Goal: Communication & Community: Answer question/provide support

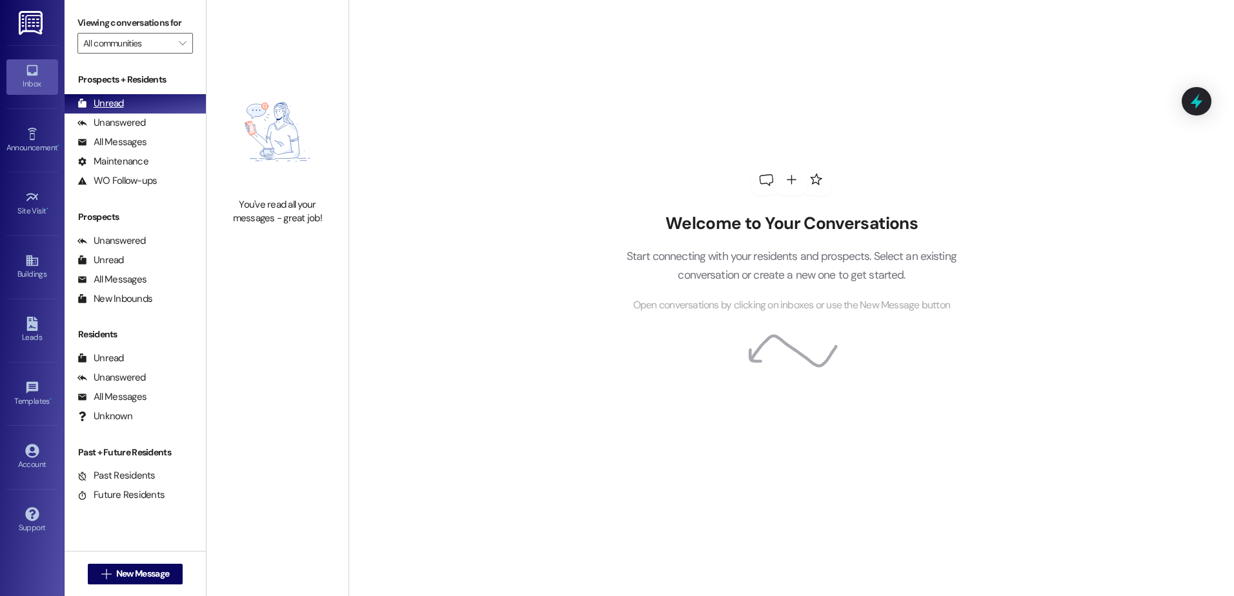
click at [128, 101] on div "Unread (0)" at bounding box center [135, 103] width 141 height 19
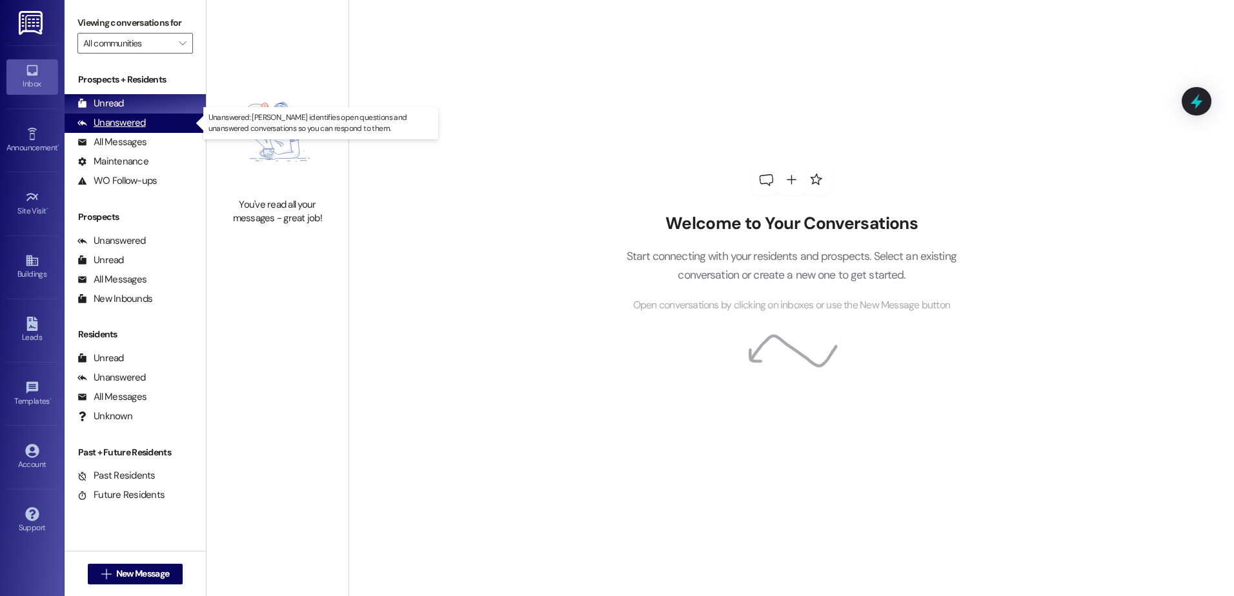
click at [123, 121] on div "Unanswered" at bounding box center [111, 123] width 68 height 14
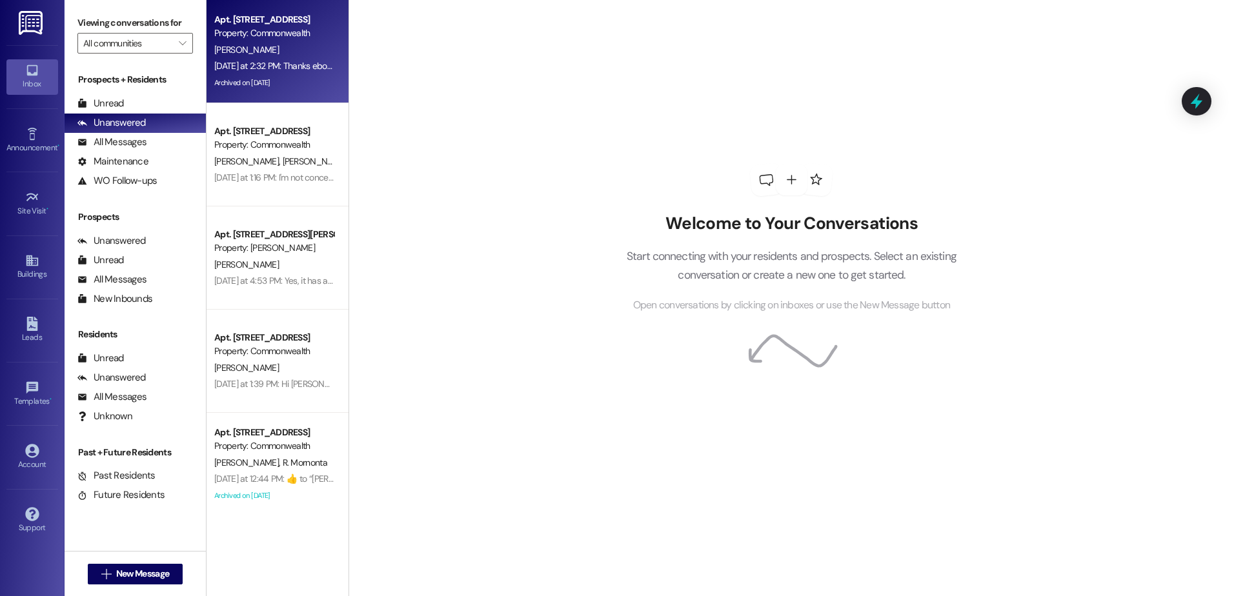
click at [257, 62] on div "[DATE] at 2:32 PM: Thanks ebony! You're the best! [DATE] at 2:32 PM: Thanks ebo…" at bounding box center [306, 66] width 184 height 12
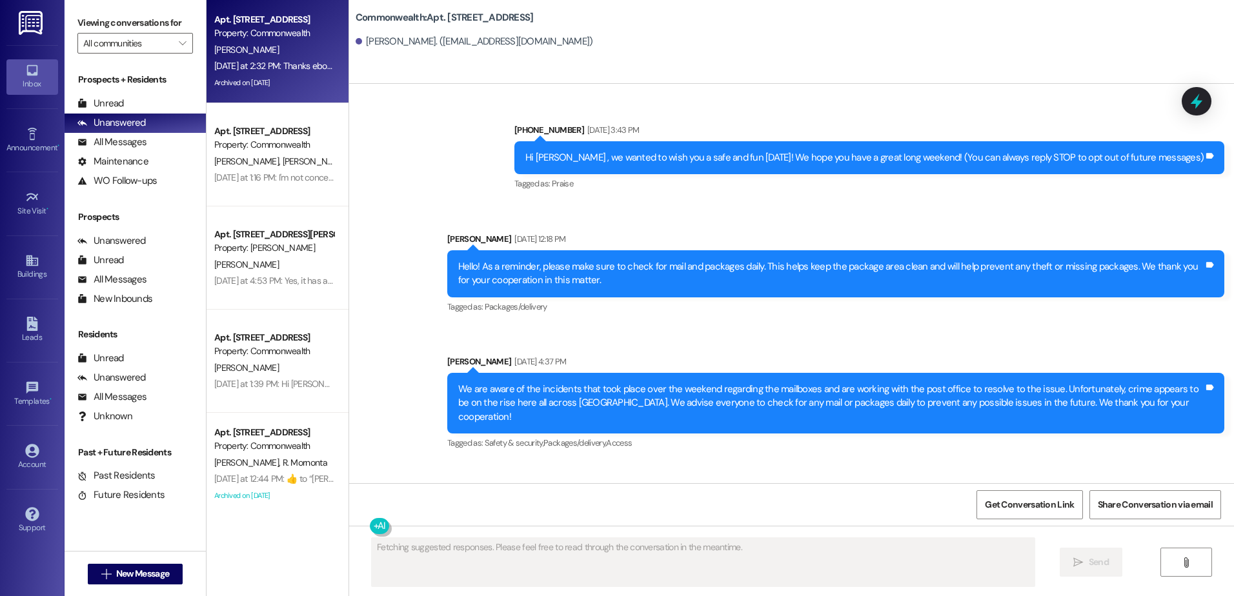
scroll to position [30282, 0]
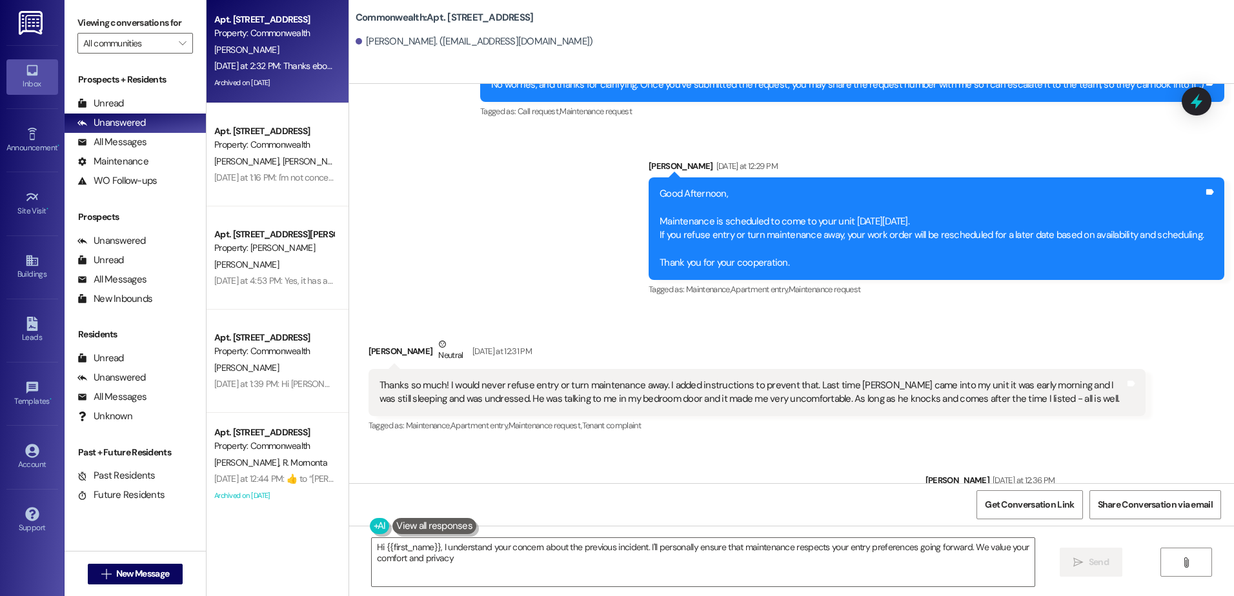
type textarea "Hi {{first_name}}, I understand your concern about the previous incident. I'll …"
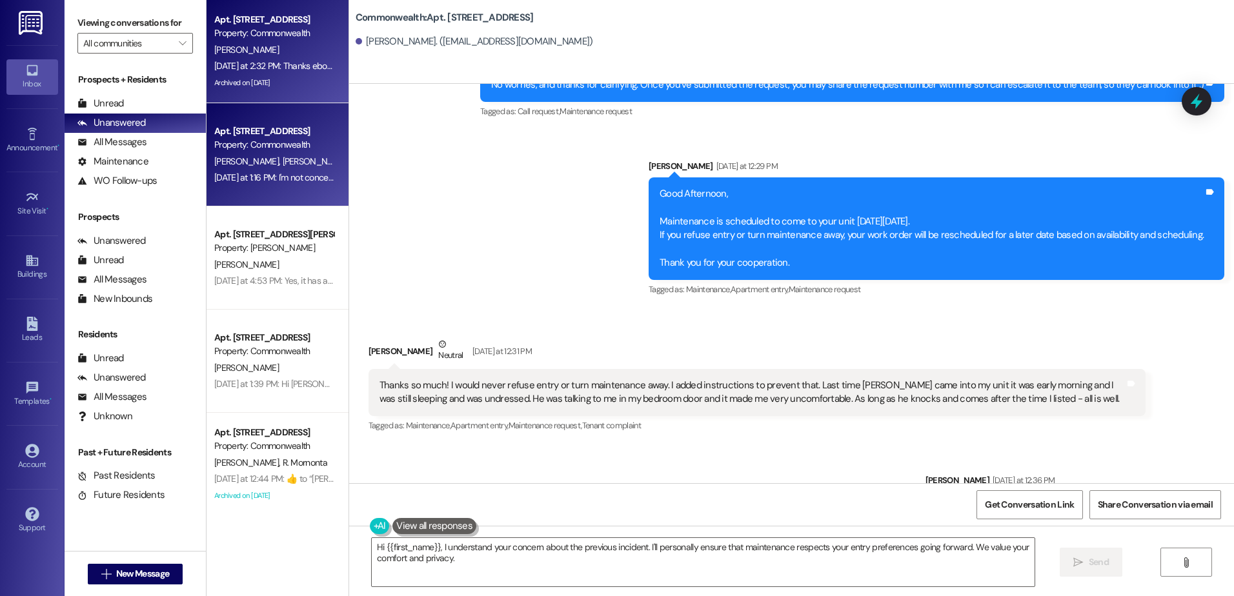
click at [297, 159] on div "[PERSON_NAME] [PERSON_NAME]" at bounding box center [274, 162] width 122 height 16
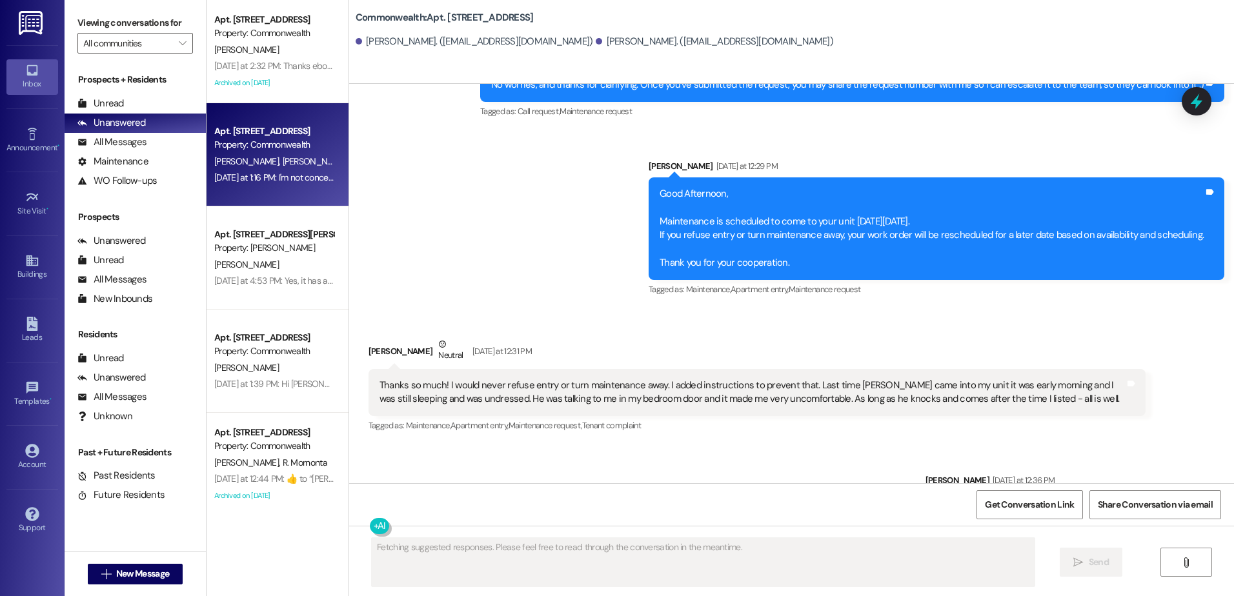
scroll to position [8635, 0]
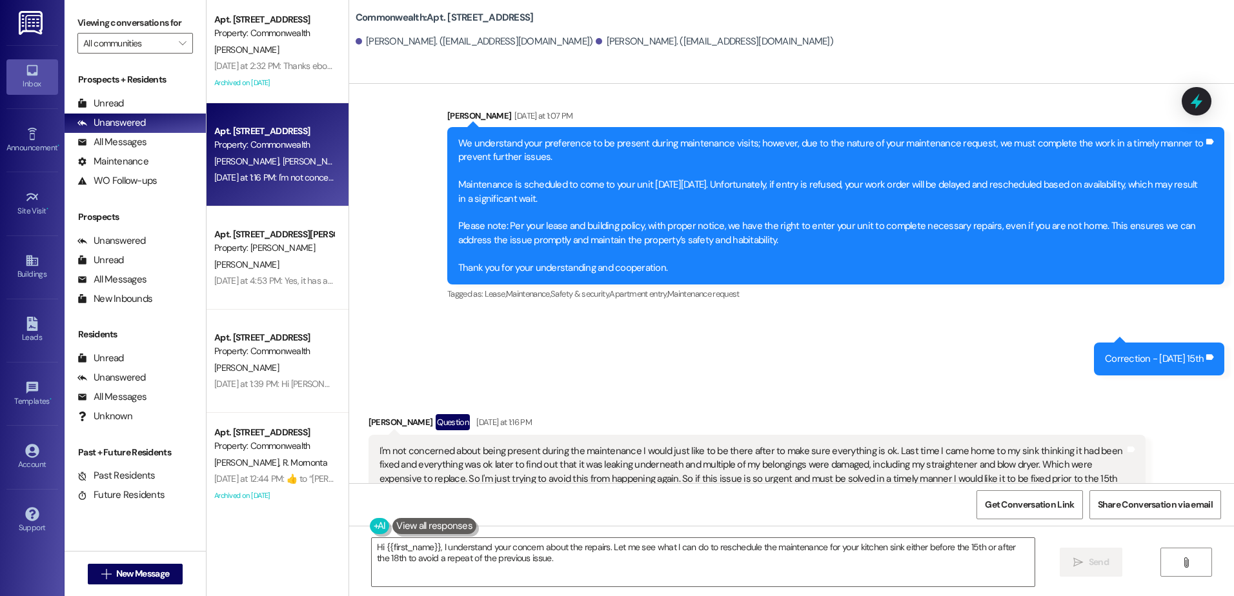
click at [848, 537] on div "Tagged as: Plumbing/water , Click to highlight conversations about Plumbing/wat…" at bounding box center [756, 546] width 777 height 19
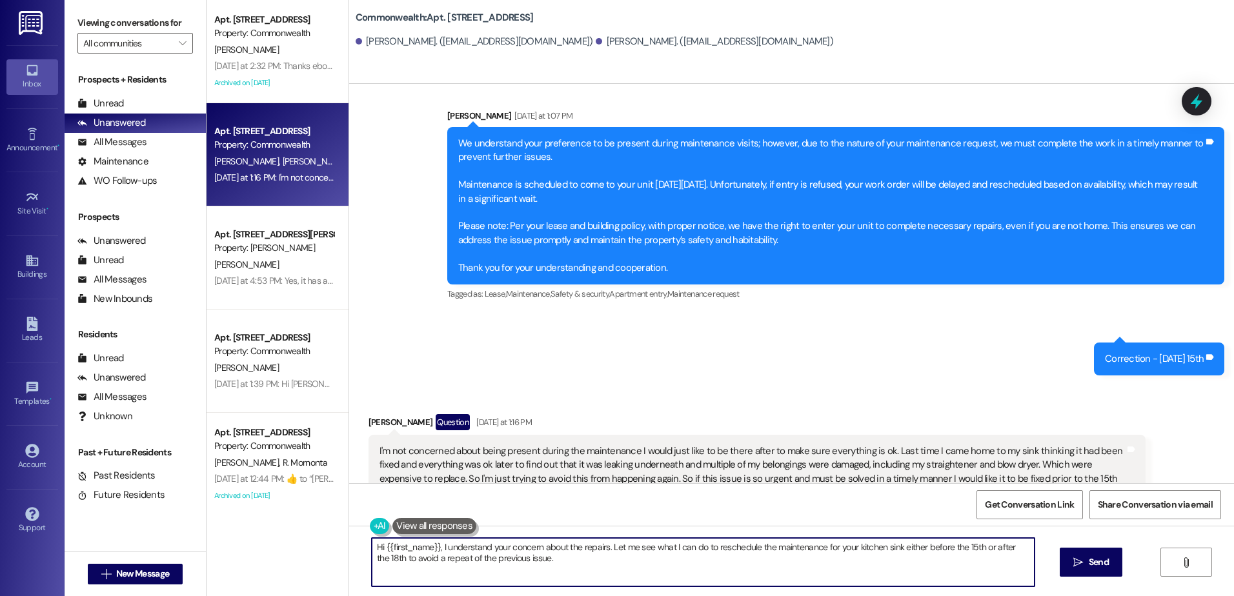
drag, startPoint x: 499, startPoint y: 563, endPoint x: 366, endPoint y: 548, distance: 133.7
click at [372, 548] on textarea "Hi {{first_name}}, I understand your concern about the repairs. Let me see what…" at bounding box center [703, 562] width 662 height 48
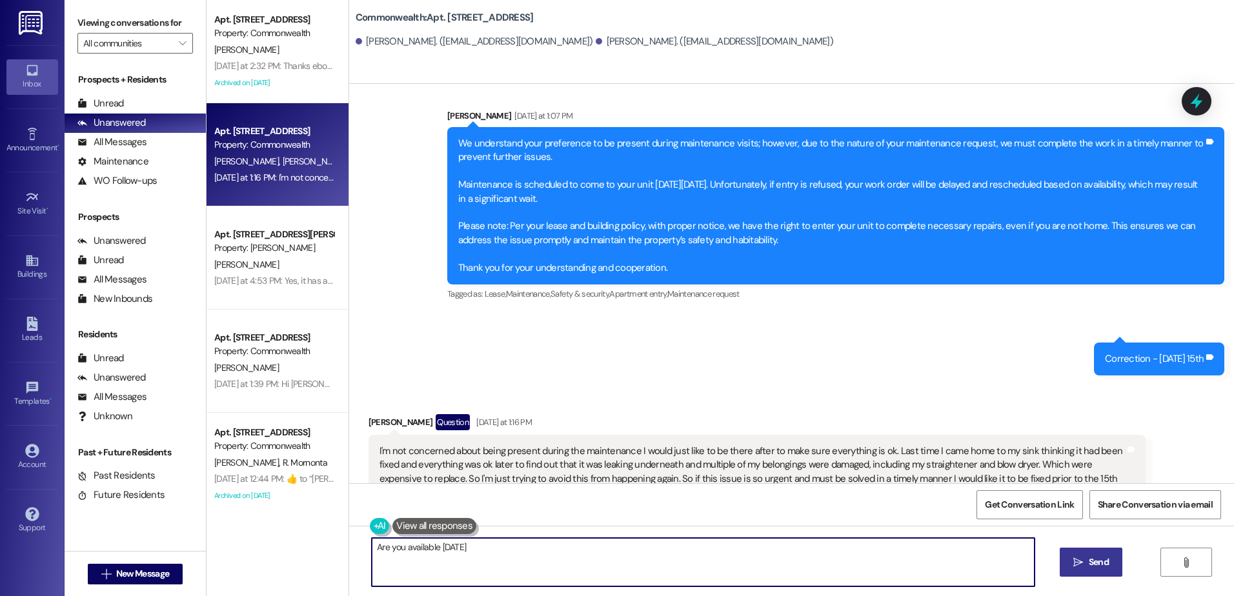
type textarea "Are you available [DATE]"
click at [1093, 561] on span "Send" at bounding box center [1098, 562] width 20 height 14
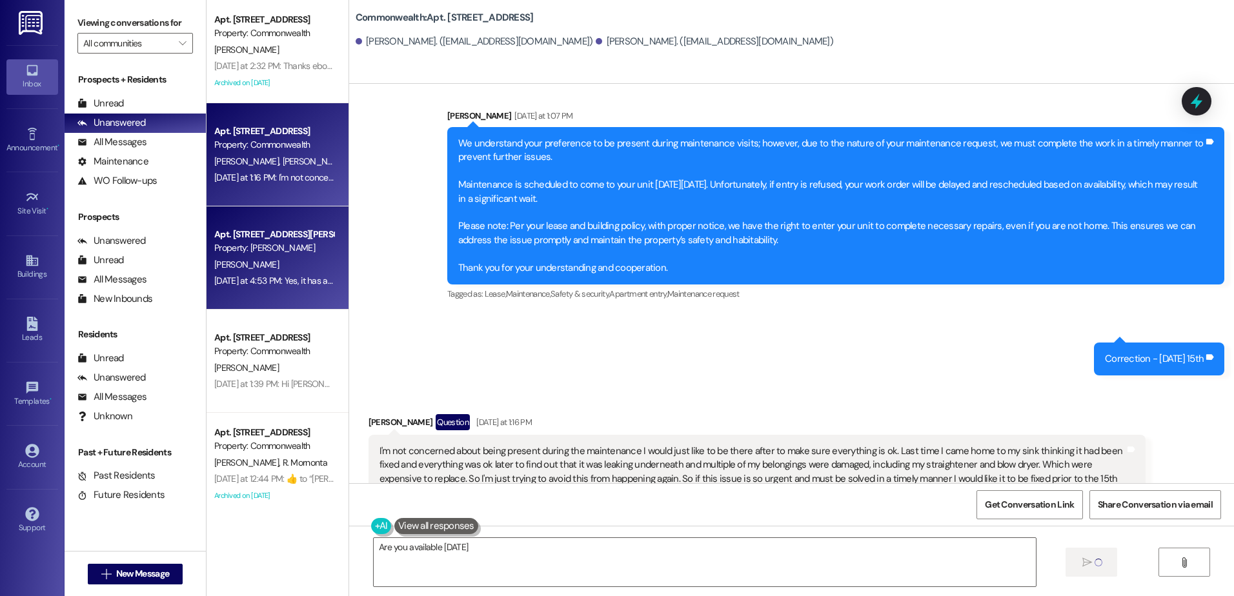
click at [266, 257] on div "[PERSON_NAME]" at bounding box center [274, 265] width 122 height 16
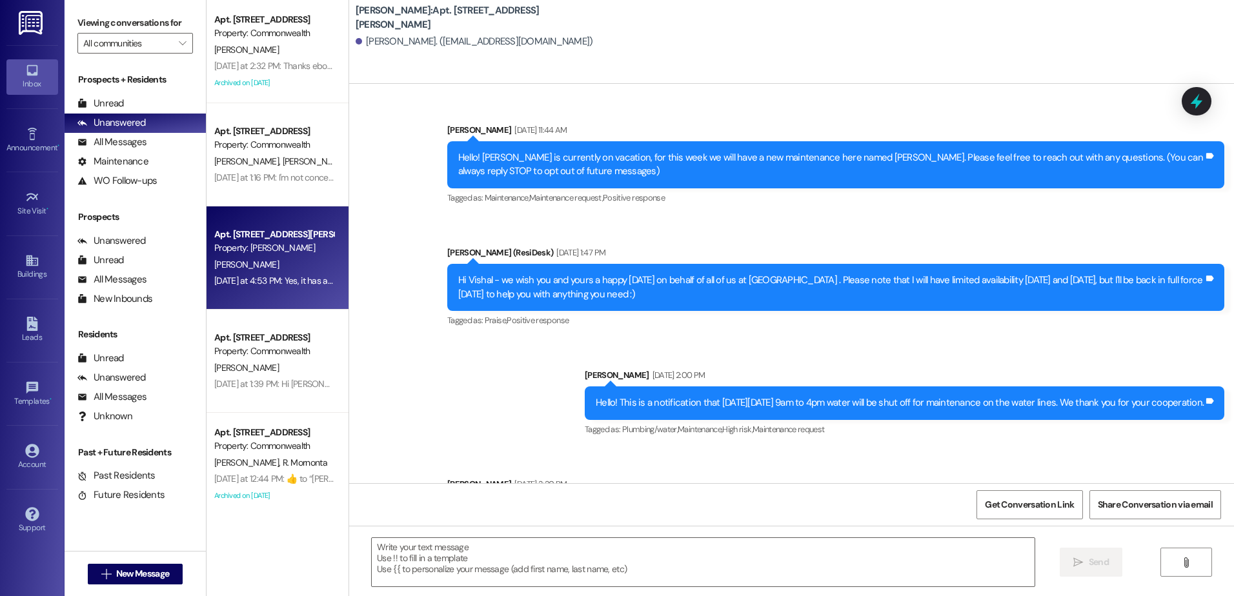
type textarea "Fetching suggested responses. Please feel free to read through the conversation…"
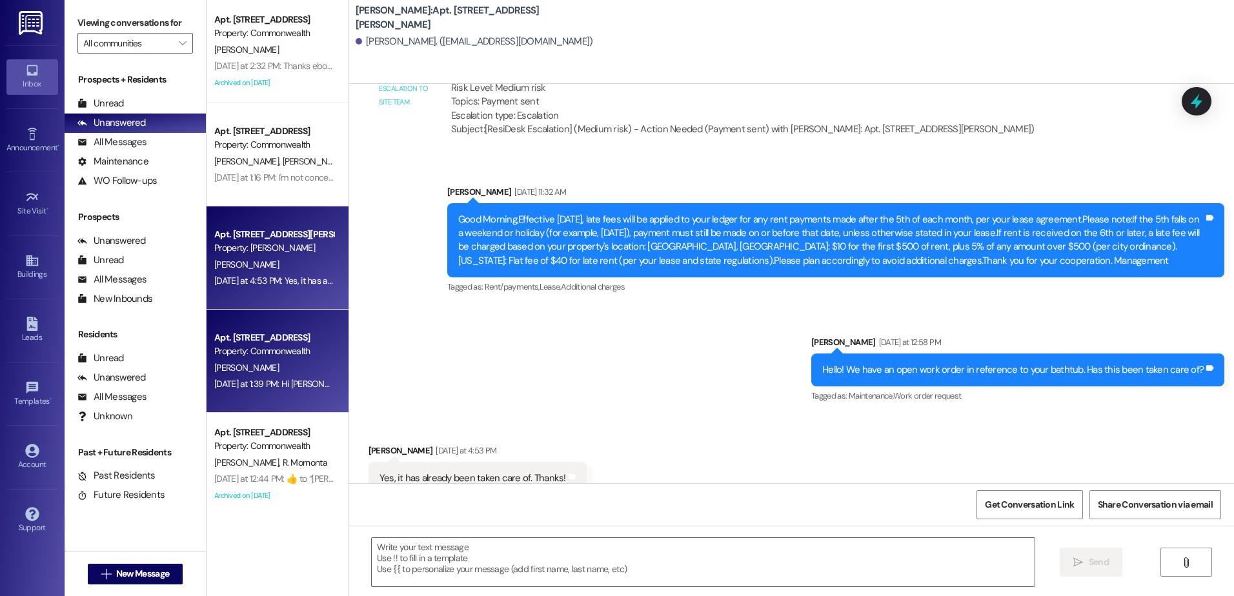
click at [265, 370] on div "[PERSON_NAME]" at bounding box center [274, 368] width 122 height 16
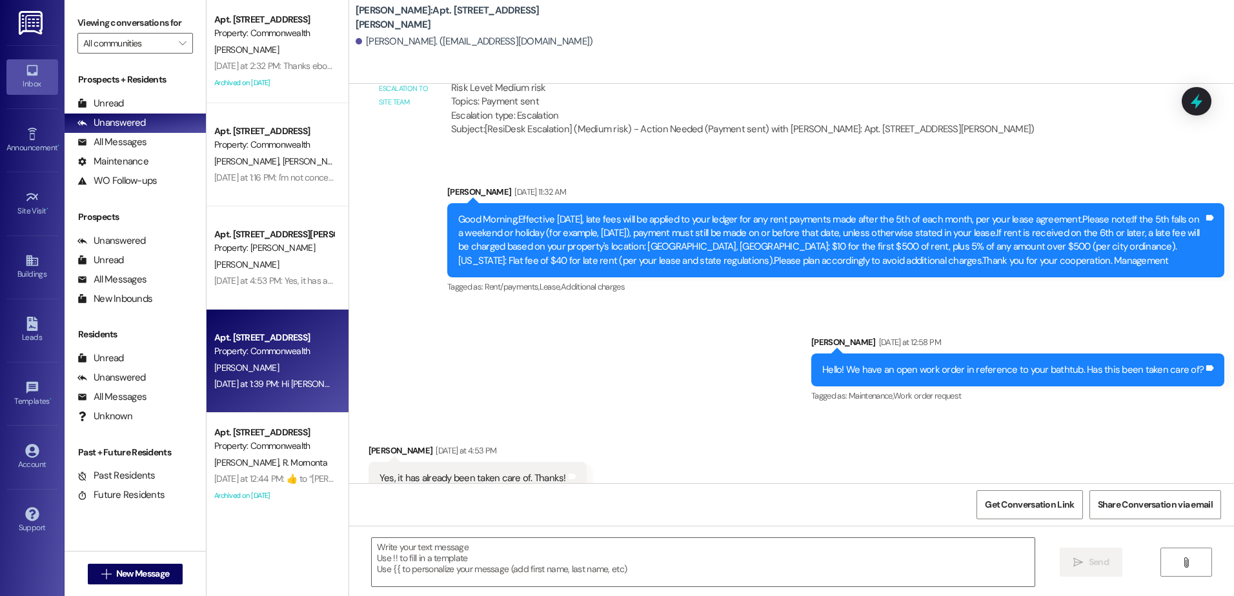
type textarea "Fetching suggested responses. Please feel free to read through the conversation…"
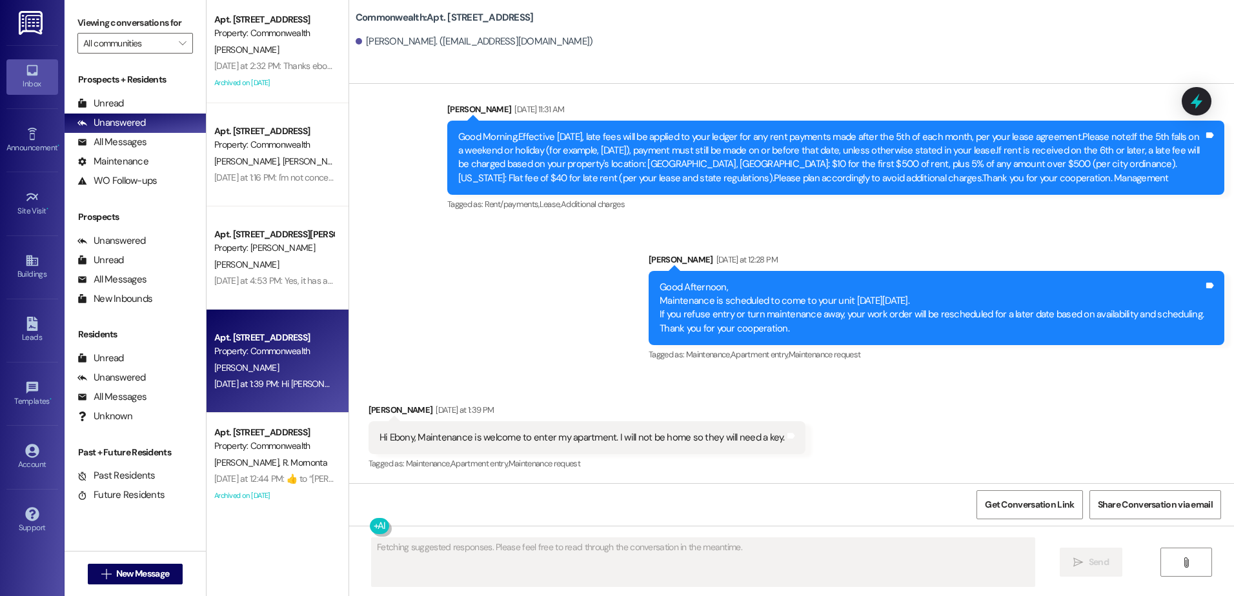
scroll to position [1498, 0]
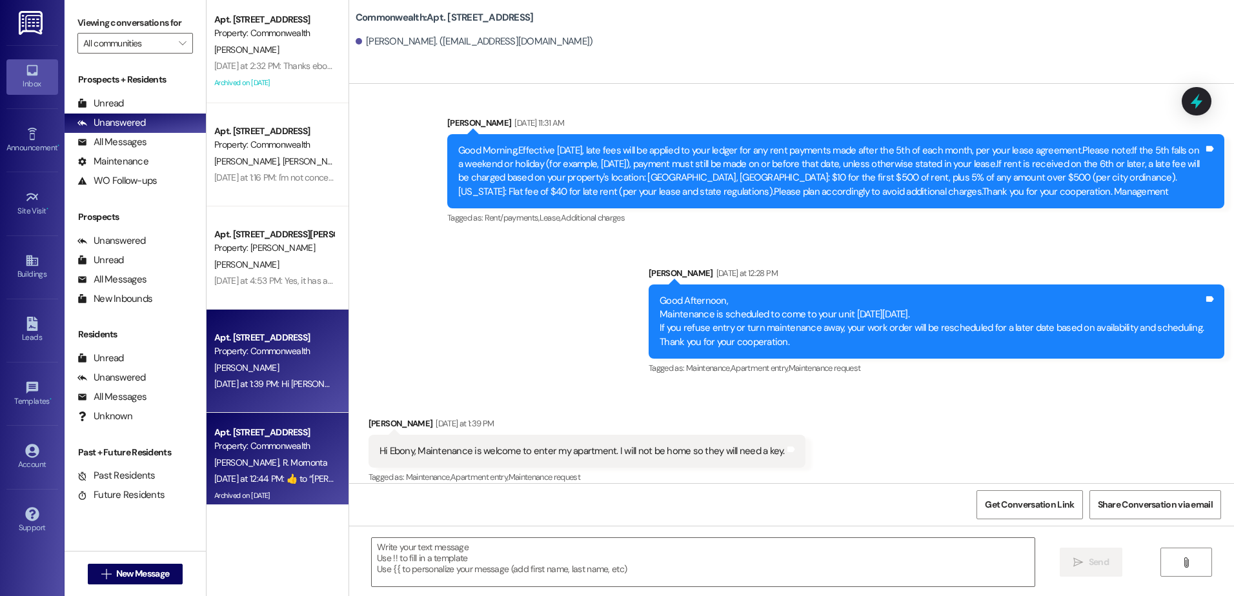
click at [266, 442] on div "Property: Commonwealth" at bounding box center [273, 446] width 119 height 14
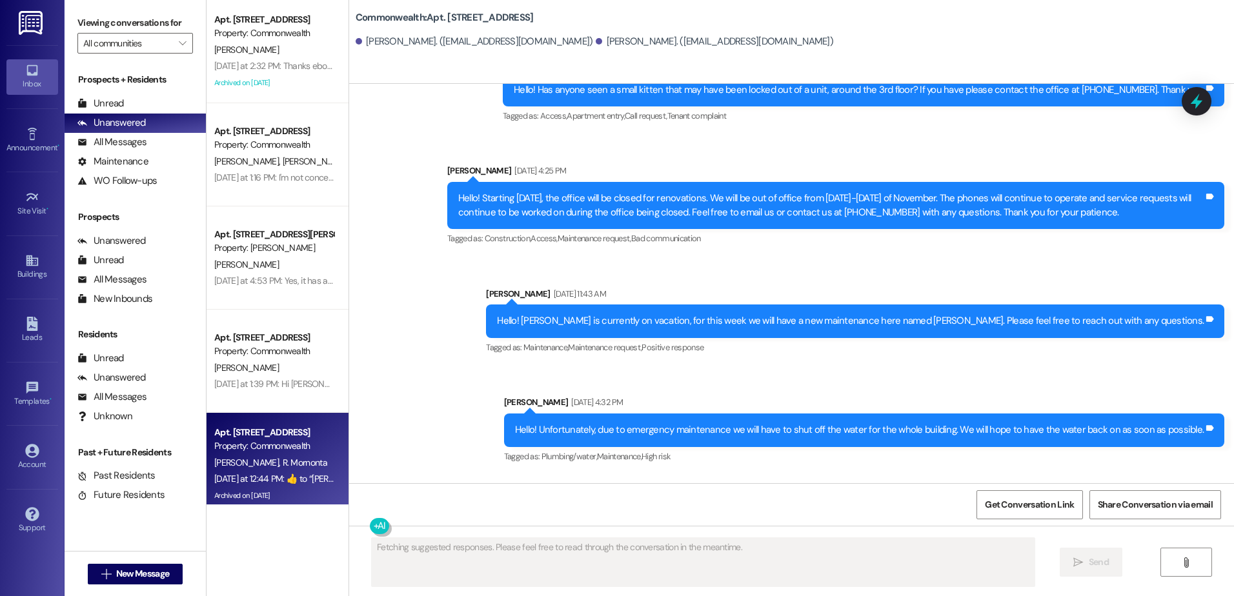
scroll to position [25012, 0]
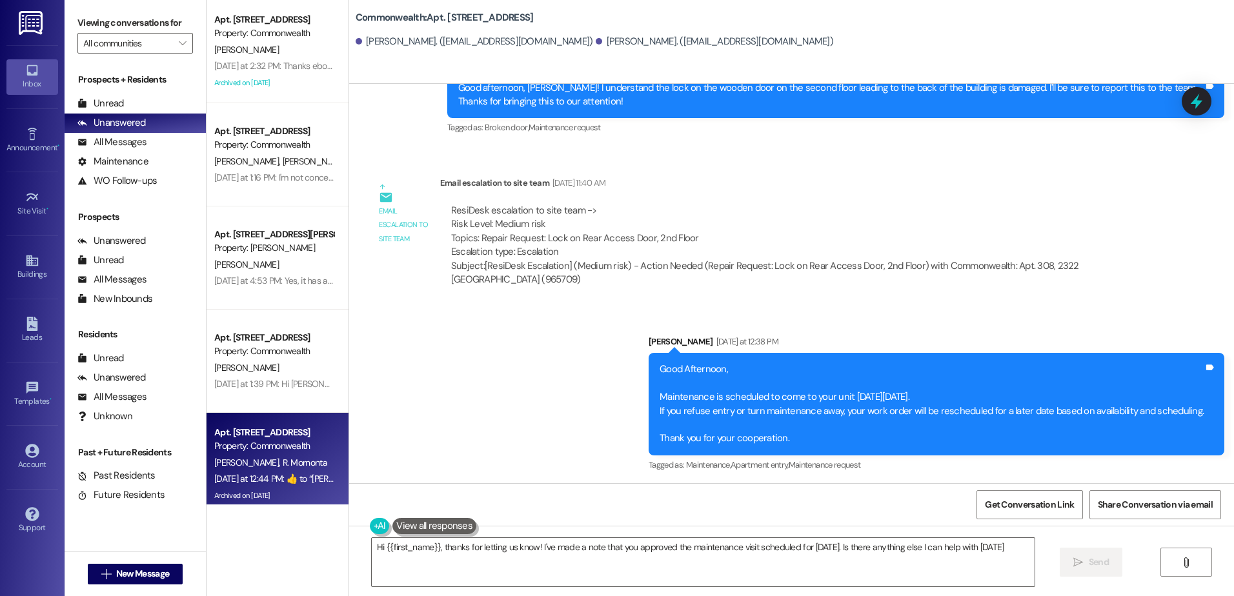
type textarea "Hi {{first_name}}, thanks for letting us know! I've made a note that you approv…"
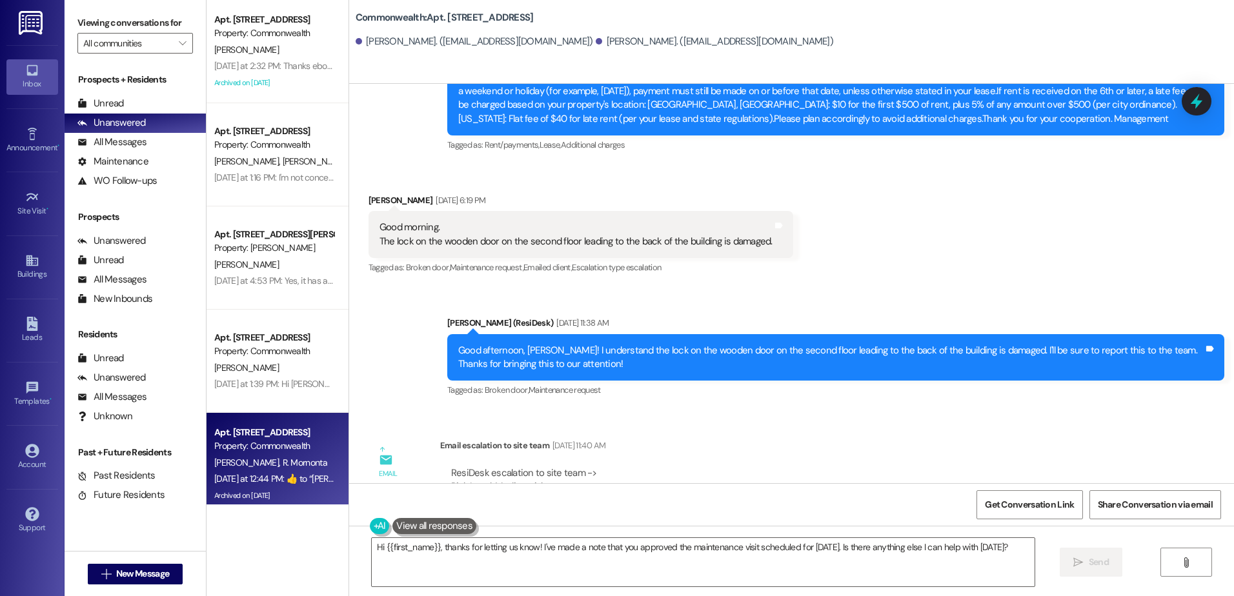
scroll to position [24690, 0]
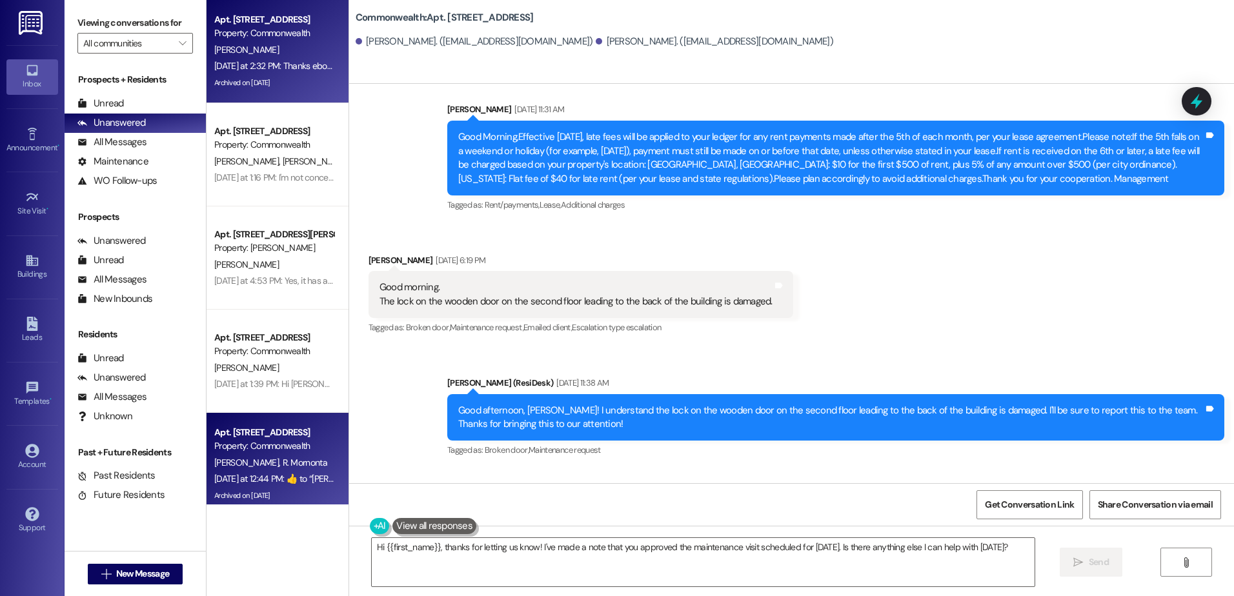
click at [288, 68] on div "[DATE] at 2:32 PM: Thanks ebony! You're the best! [DATE] at 2:32 PM: Thanks ebo…" at bounding box center [306, 66] width 184 height 12
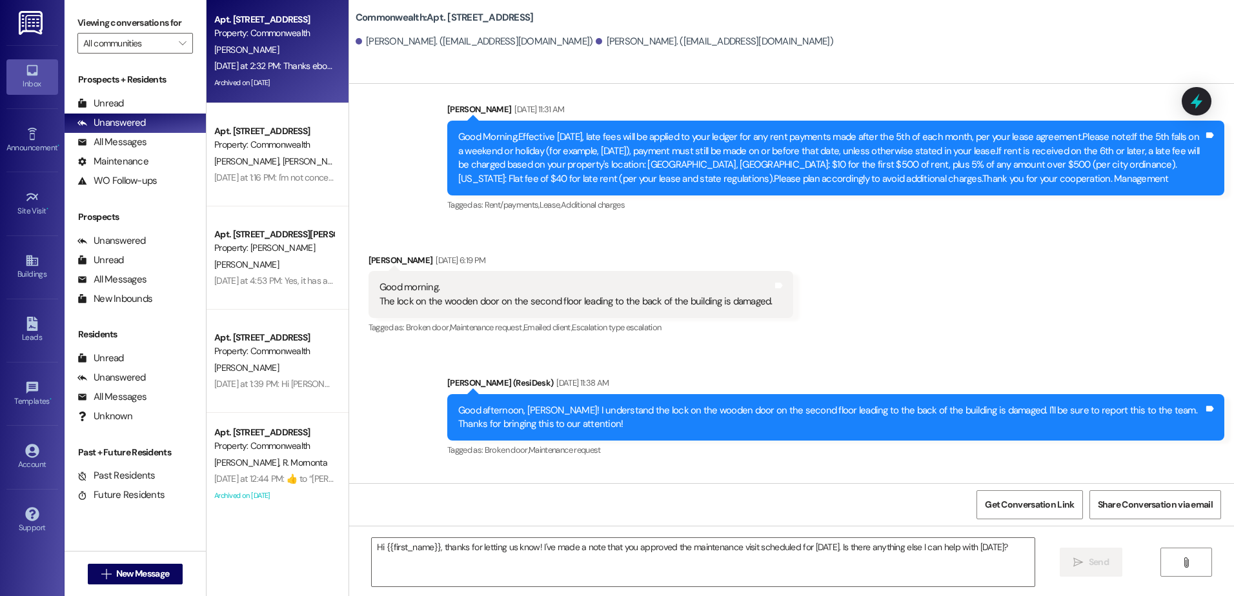
type textarea "Fetching suggested responses. Please feel free to read through the conversation…"
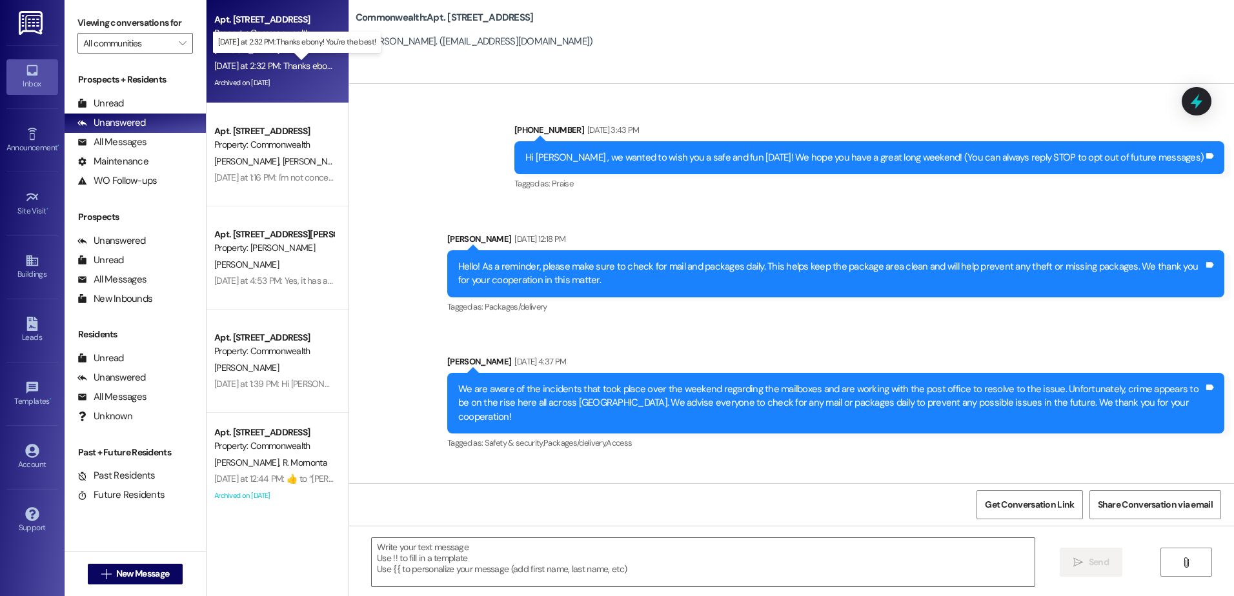
type textarea "Fetching suggested responses. Please feel free to read through the conversation…"
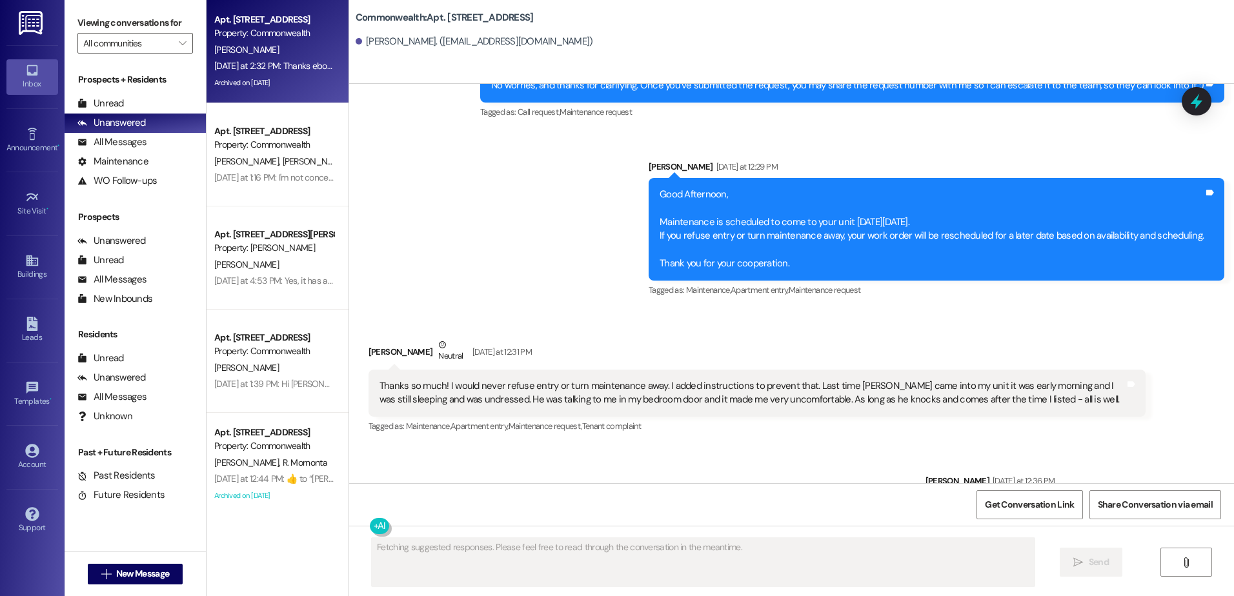
scroll to position [30282, 0]
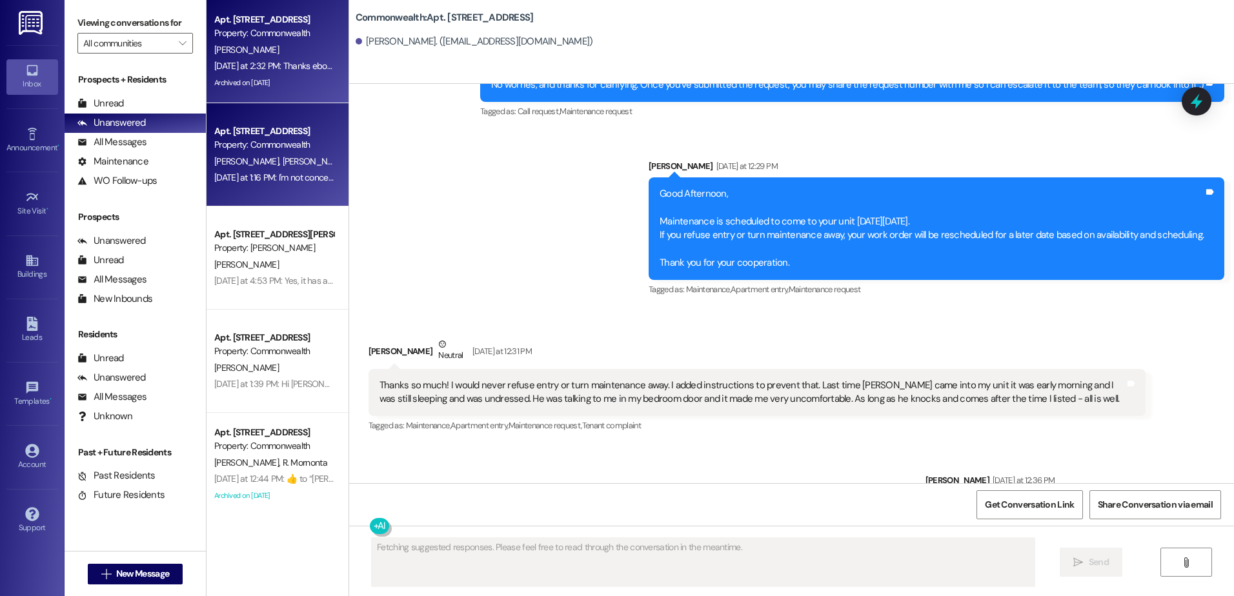
click at [292, 157] on div "[PERSON_NAME] [PERSON_NAME]" at bounding box center [274, 162] width 122 height 16
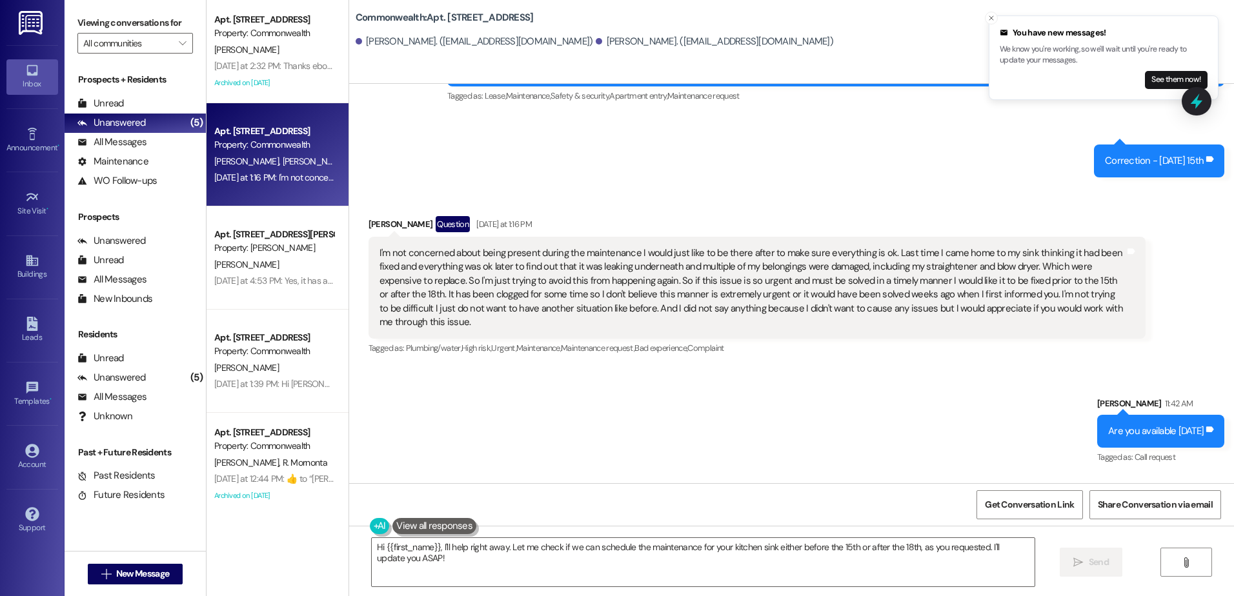
scroll to position [8833, 0]
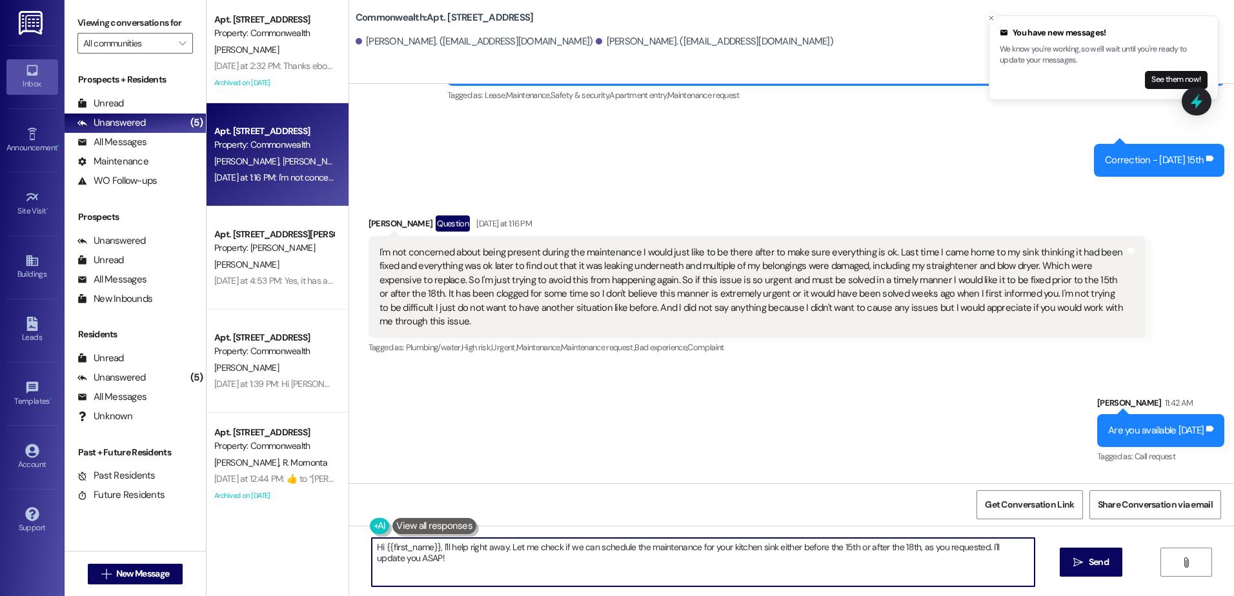
drag, startPoint x: 443, startPoint y: 560, endPoint x: 363, endPoint y: 545, distance: 80.8
click at [372, 545] on textarea "Hi {{first_name}}, I'll help right away. Let me check if we can schedule the ma…" at bounding box center [703, 562] width 662 height 48
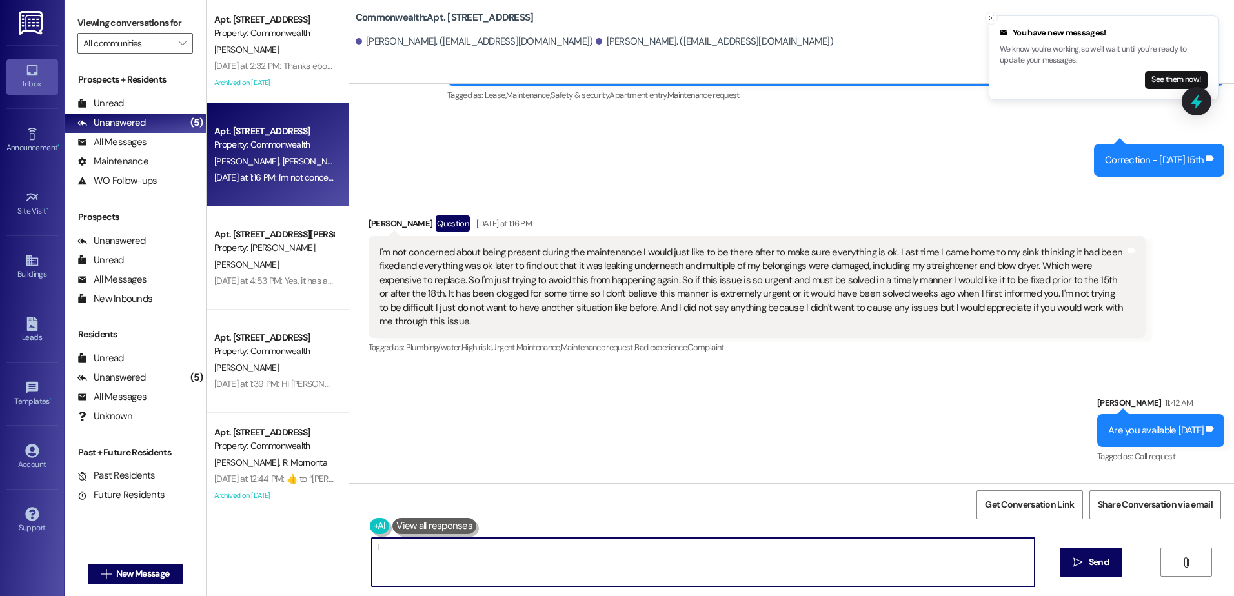
type textarea "I"
type textarea "g"
type textarea "Got it! I will send him [DATE] morning."
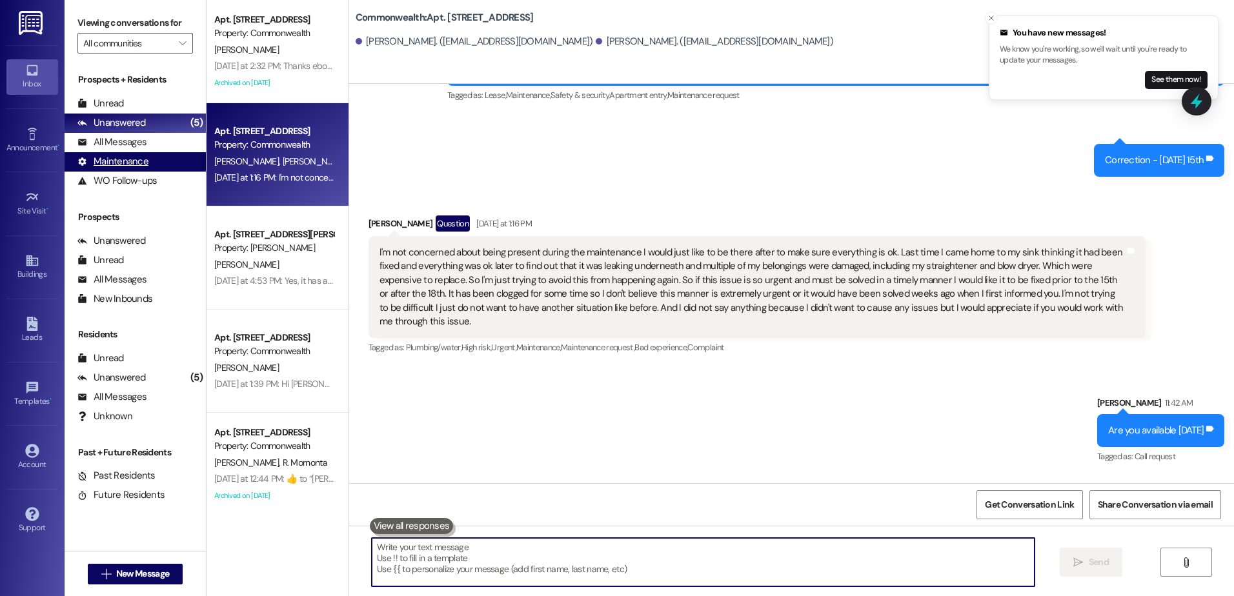
scroll to position [8833, 0]
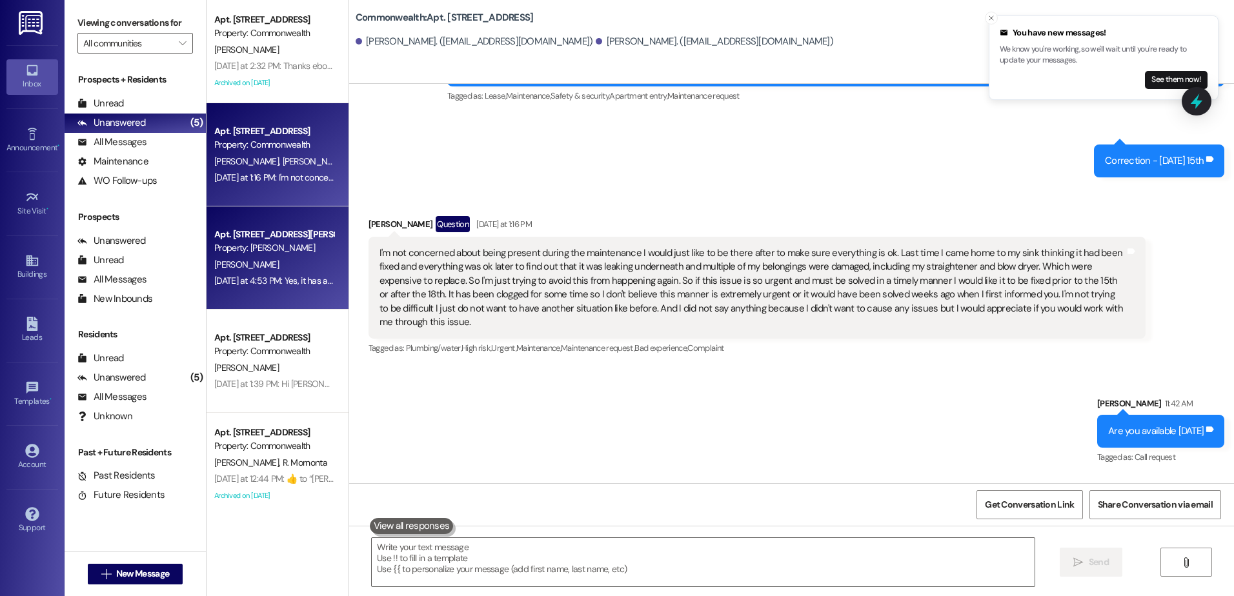
click at [268, 254] on div "Property: [PERSON_NAME]" at bounding box center [273, 248] width 119 height 14
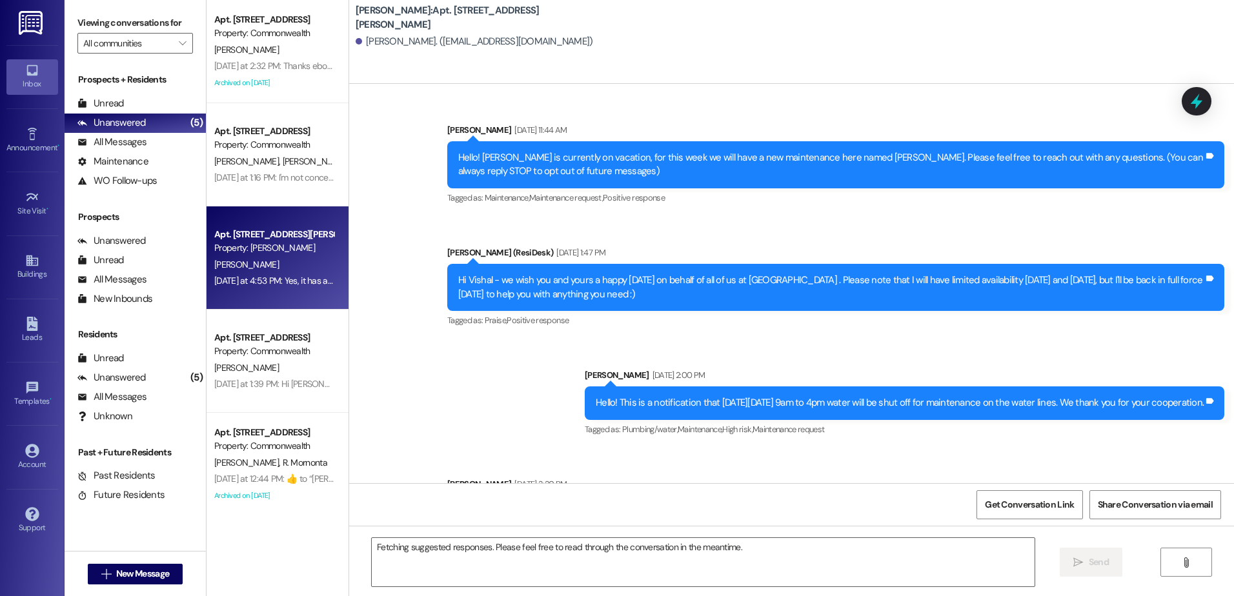
scroll to position [8088, 0]
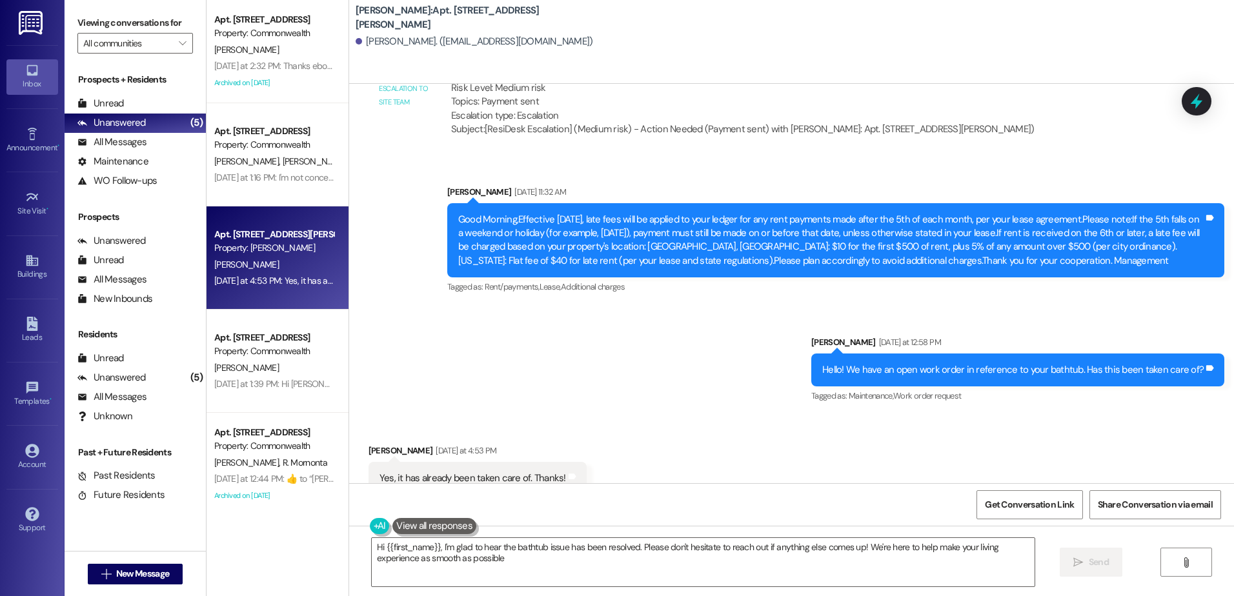
type textarea "Hi {{first_name}}, I'm glad to hear the bathtub issue has been resolved. Please…"
